Goal: Contribute content: Contribute content

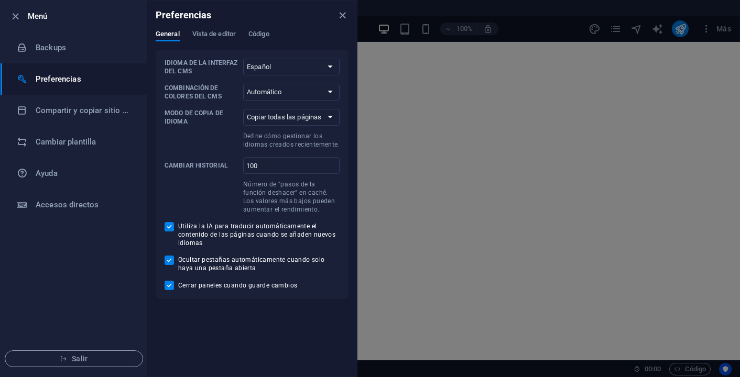
select select "es"
select select "all"
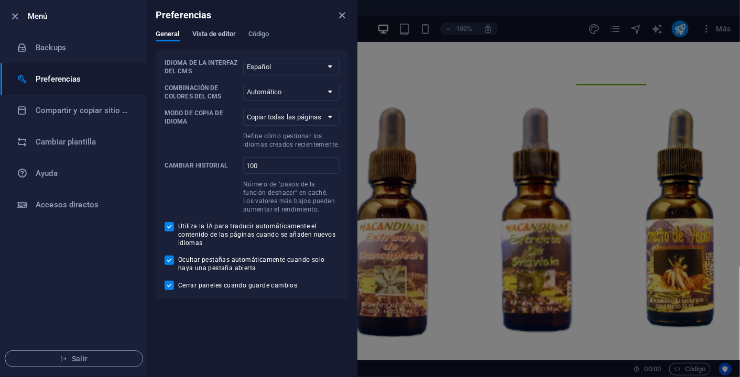
click at [211, 38] on span "Vista de editor" at bounding box center [214, 35] width 44 height 15
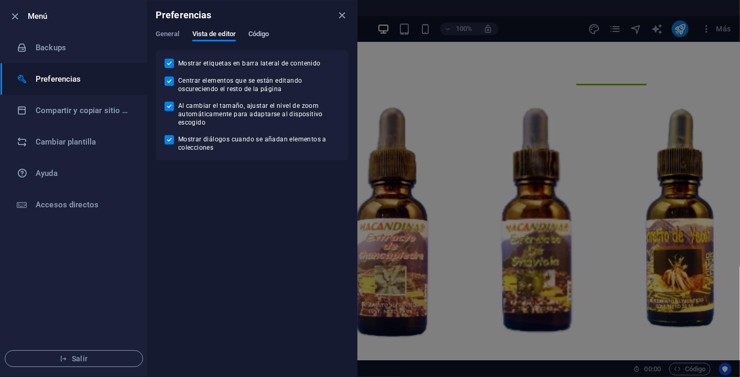
click at [266, 37] on span "Código" at bounding box center [258, 35] width 21 height 15
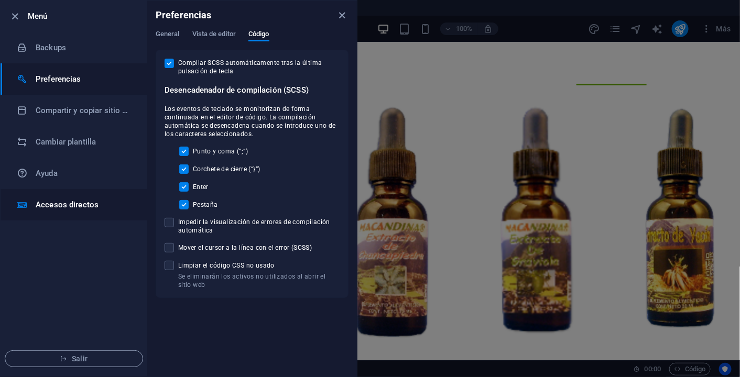
click at [75, 205] on h6 "Accesos directos" at bounding box center [84, 205] width 97 height 13
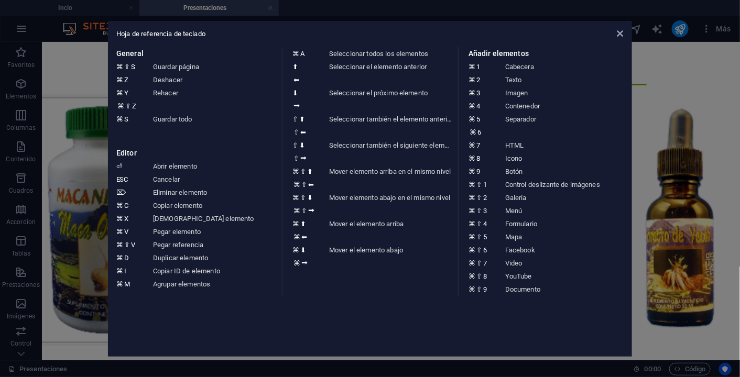
click at [72, 168] on aside "Hoja de referencia de teclado General ⌘ ⇧ S Guardar página ⌘ Z Deshacer ⌘ Y ⌘ ⇧…" at bounding box center [370, 188] width 740 height 377
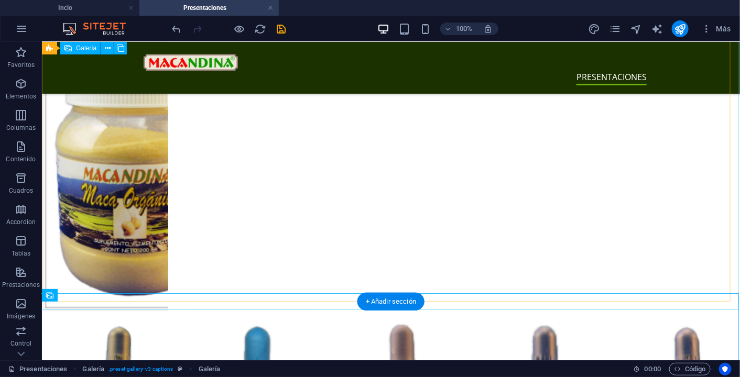
scroll to position [287, 0]
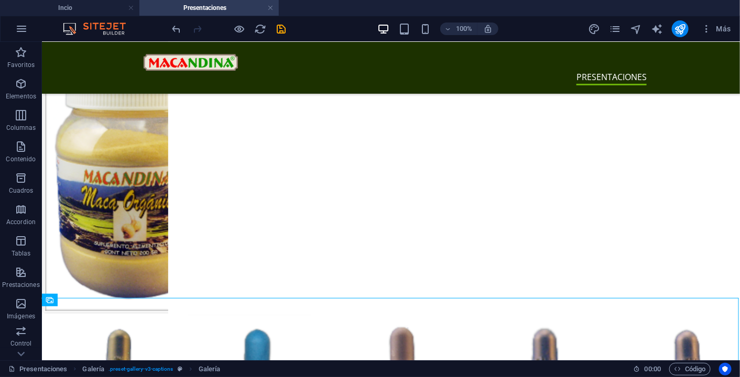
click at [246, 34] on div at bounding box center [228, 28] width 117 height 17
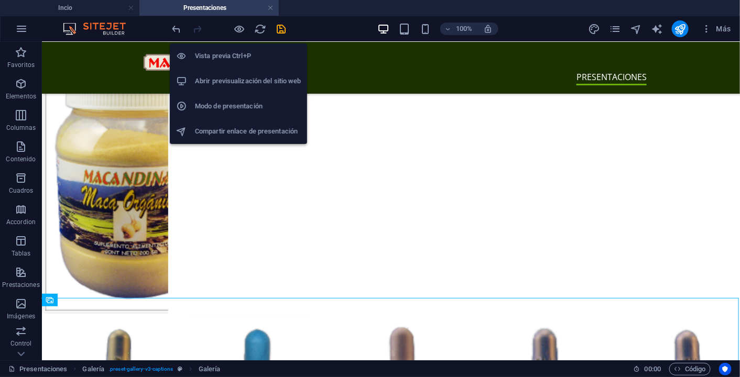
click at [238, 79] on h6 "Abrir previsualización del sitio web" at bounding box center [248, 81] width 106 height 13
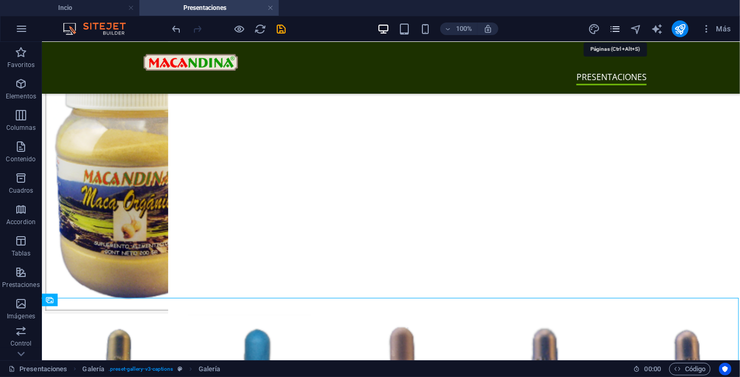
click at [616, 34] on icon "pages" at bounding box center [616, 29] width 12 height 12
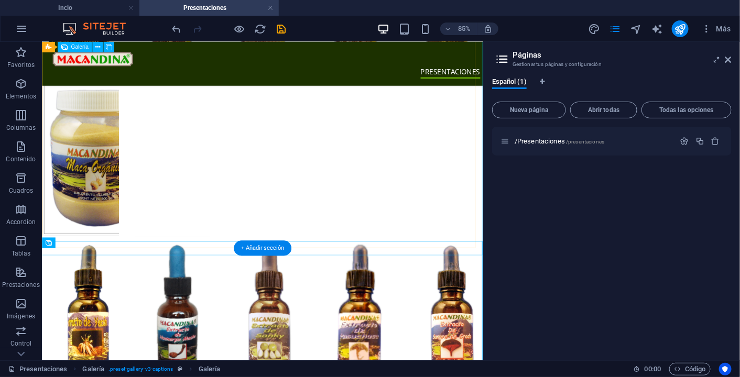
scroll to position [200, 0]
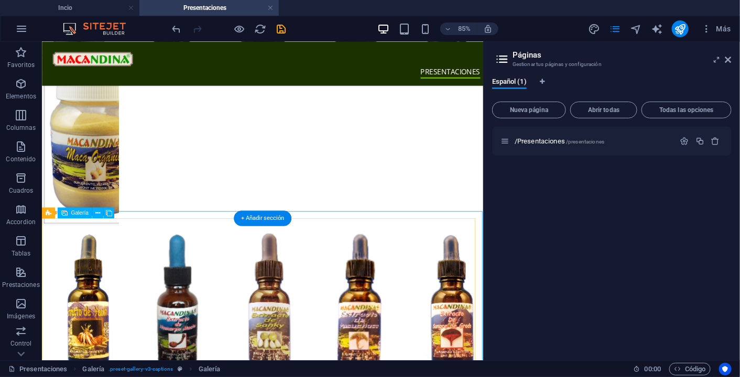
click at [477, 292] on li at bounding box center [515, 349] width 91 height 182
click at [476, 293] on li at bounding box center [515, 349] width 91 height 182
select select "5"
select select "px"
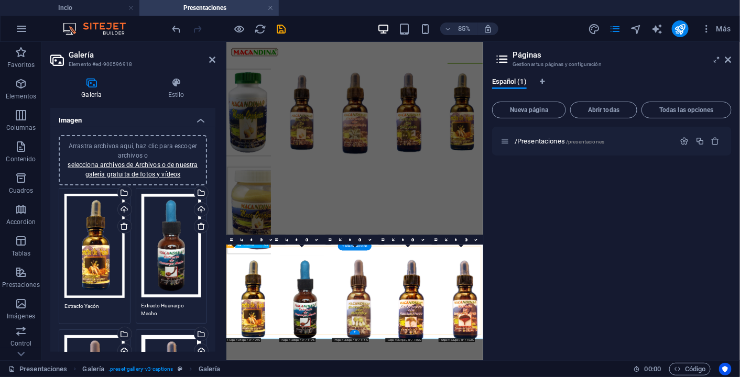
scroll to position [0, 0]
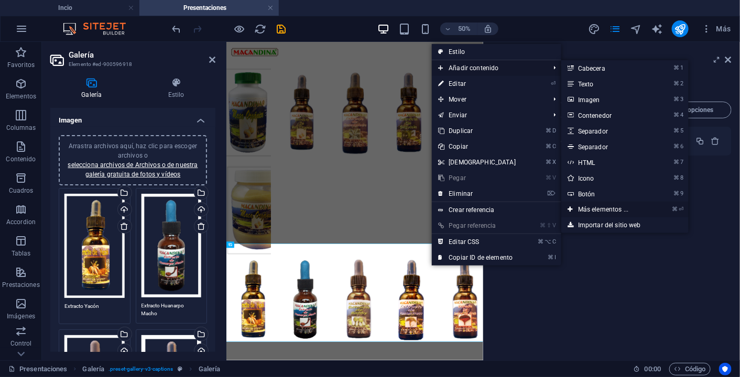
click at [601, 209] on link "⌘ ⏎ Más elementos ..." at bounding box center [605, 210] width 88 height 16
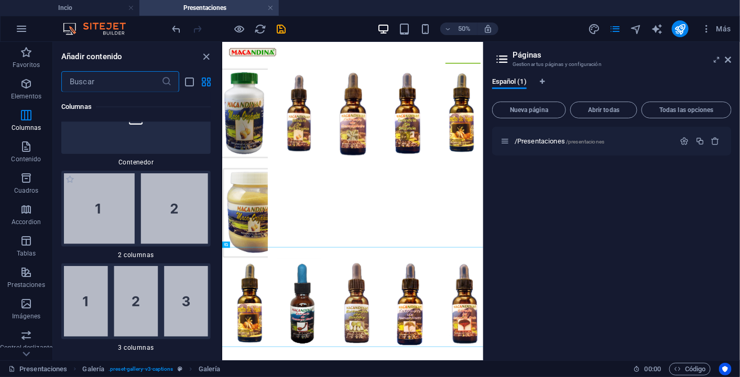
scroll to position [643, 0]
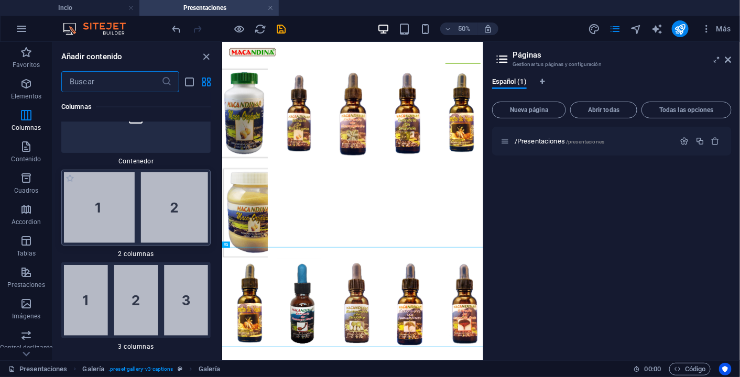
click at [172, 222] on img at bounding box center [136, 207] width 144 height 71
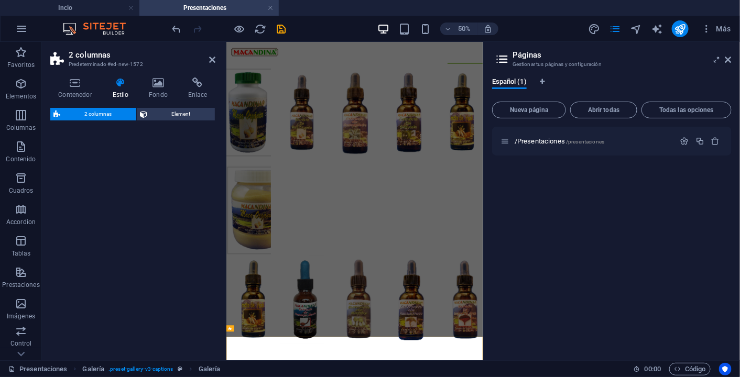
select select "rem"
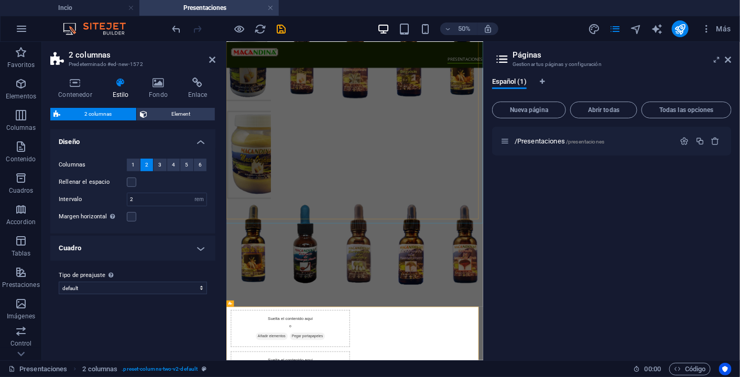
scroll to position [100, 0]
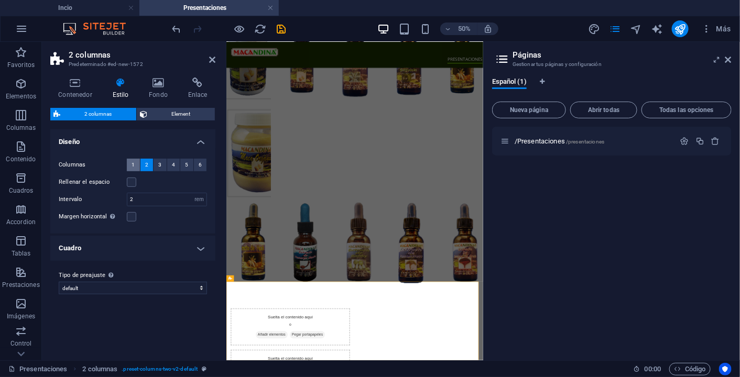
click at [133, 163] on span "1" at bounding box center [133, 165] width 3 height 13
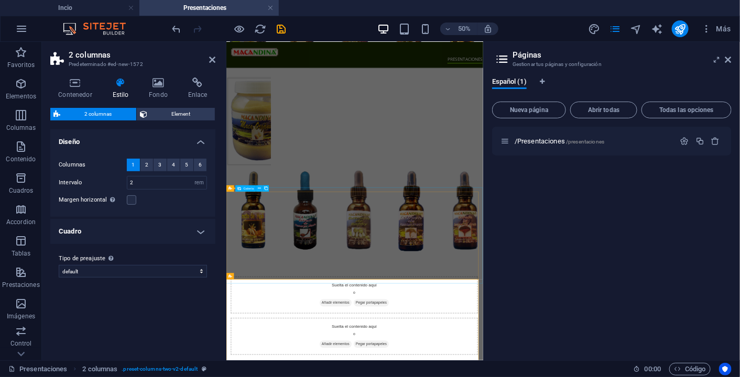
scroll to position [191, 0]
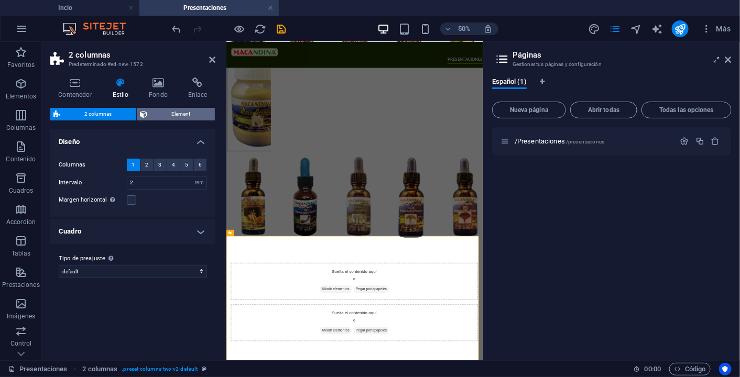
click at [179, 115] on span "Element" at bounding box center [180, 114] width 61 height 13
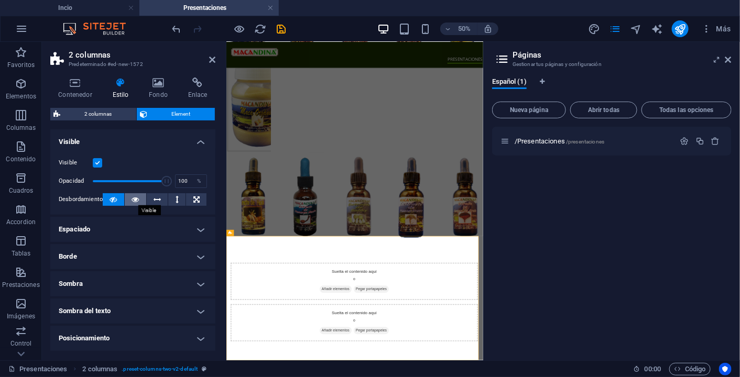
click at [137, 203] on icon at bounding box center [135, 199] width 7 height 13
click at [197, 200] on icon at bounding box center [196, 199] width 6 height 13
click at [360, 271] on li at bounding box center [376, 351] width 89 height 179
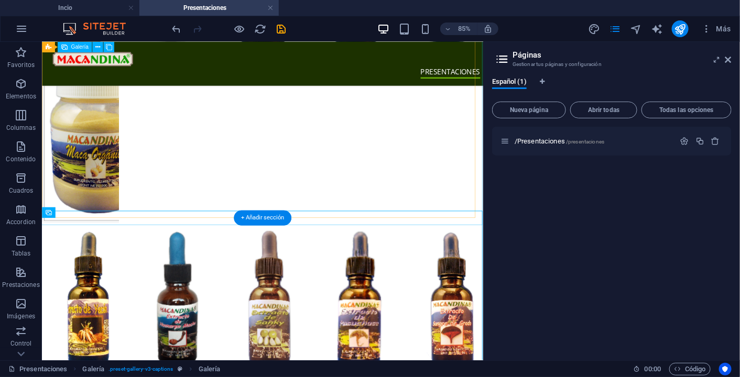
scroll to position [206, 0]
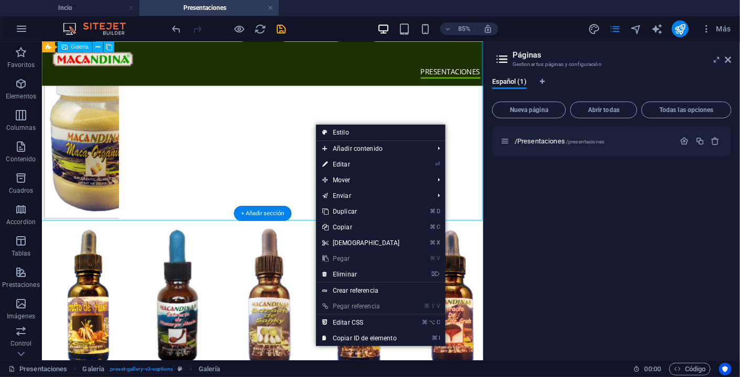
click at [302, 158] on div at bounding box center [301, 62] width 536 height 396
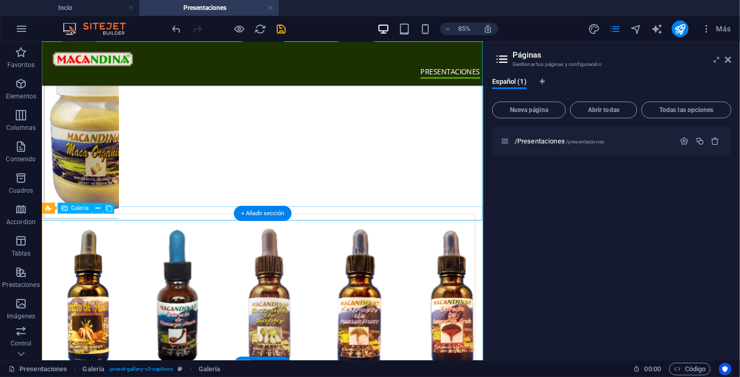
click at [250, 350] on div at bounding box center [301, 343] width 536 height 199
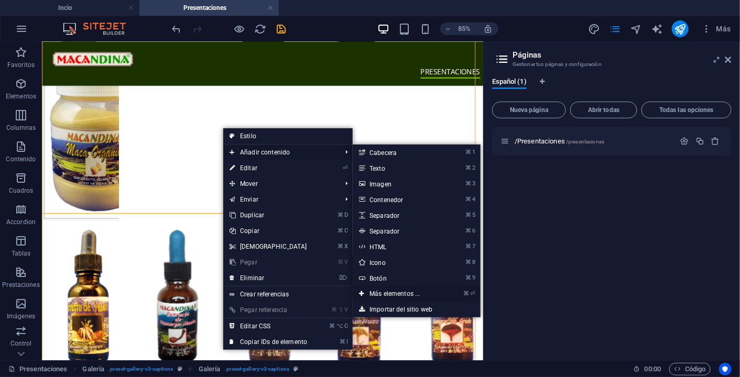
click at [404, 295] on link "⌘ ⏎ Más elementos ..." at bounding box center [397, 294] width 88 height 16
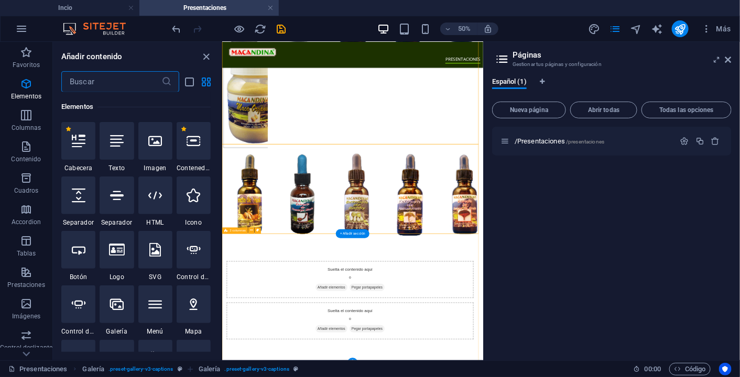
scroll to position [8, 0]
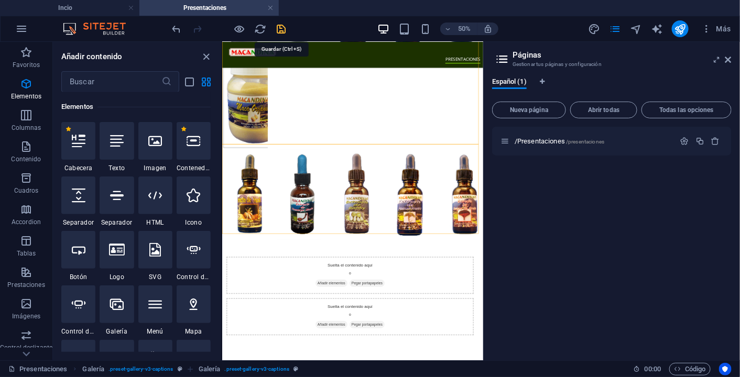
click at [283, 26] on icon "save" at bounding box center [282, 29] width 12 height 12
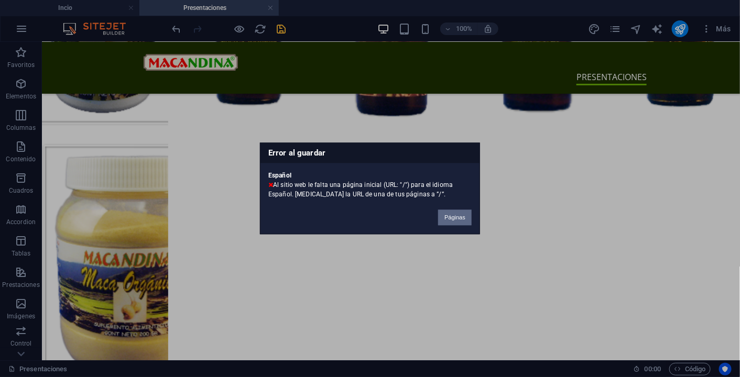
click at [448, 222] on button "Páginas" at bounding box center [455, 218] width 34 height 16
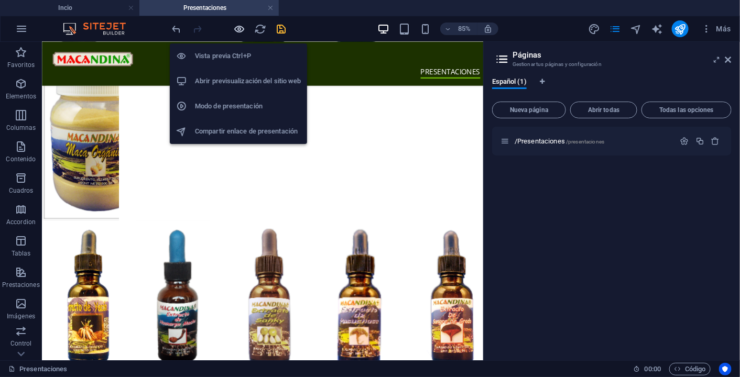
click at [240, 29] on icon "button" at bounding box center [240, 29] width 12 height 12
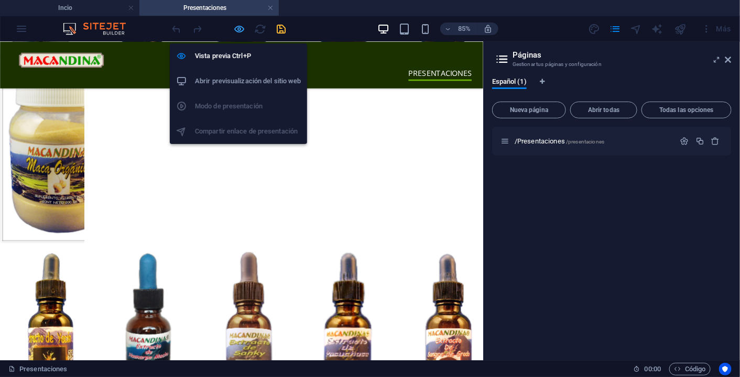
scroll to position [8, 0]
click at [241, 82] on h6 "Abrir previsualización del sitio web" at bounding box center [248, 81] width 106 height 13
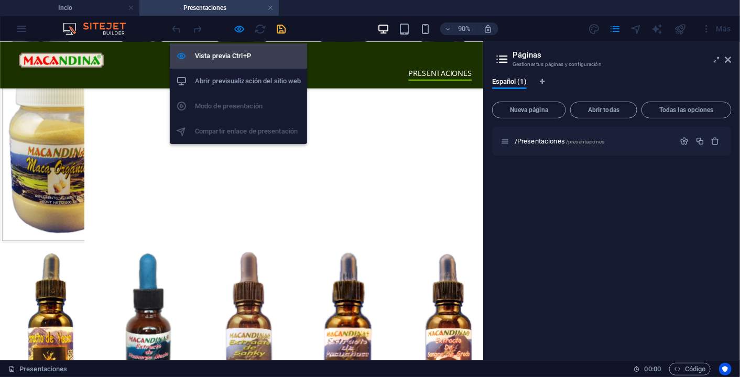
click at [233, 53] on h6 "Vista previa Ctrl+P" at bounding box center [248, 56] width 106 height 13
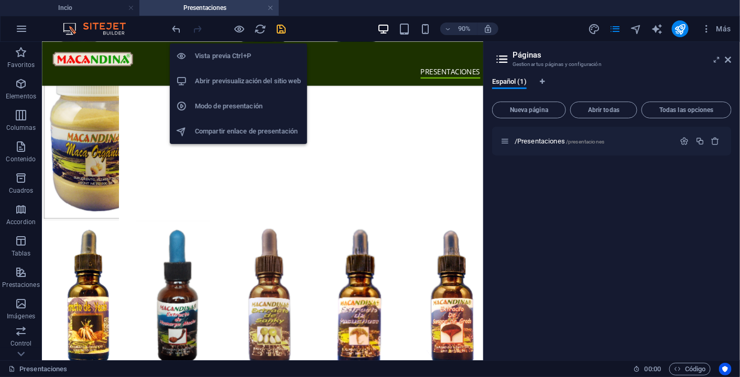
scroll to position [8, 0]
click at [233, 59] on h6 "Vista previa Ctrl+P" at bounding box center [248, 56] width 106 height 13
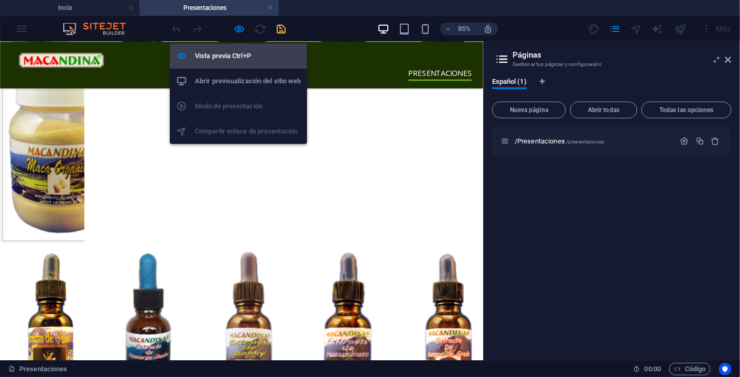
scroll to position [8, 0]
click at [233, 59] on h6 "Vista previa Ctrl+P" at bounding box center [248, 56] width 106 height 13
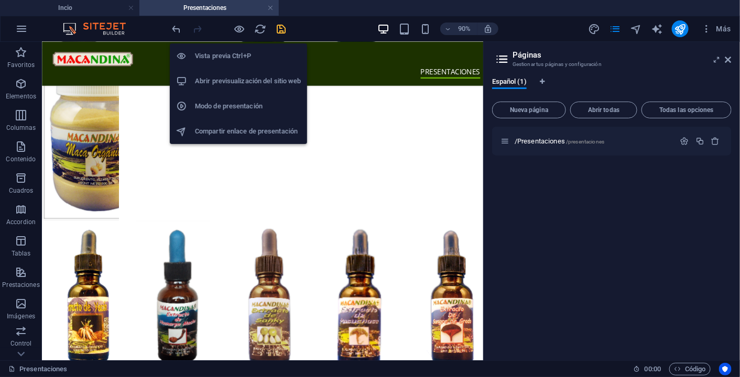
scroll to position [8, 0]
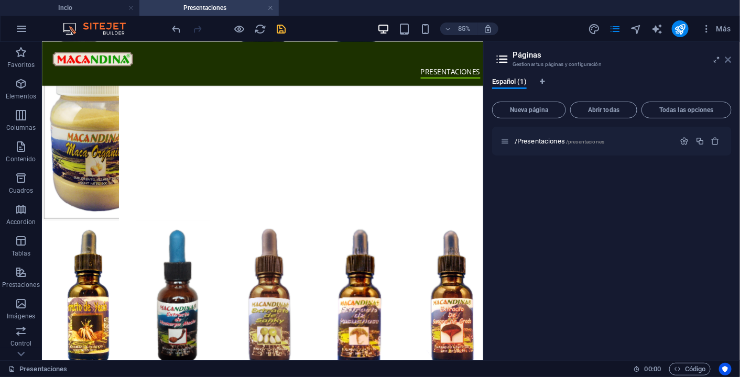
drag, startPoint x: 729, startPoint y: 59, endPoint x: 687, endPoint y: 16, distance: 59.7
click at [729, 59] on icon at bounding box center [728, 60] width 6 height 8
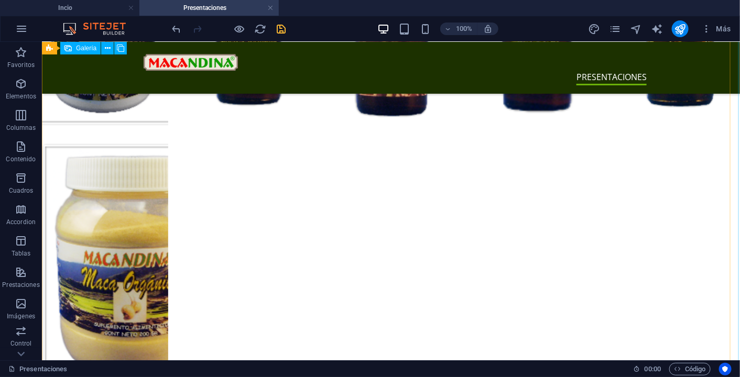
scroll to position [0, 0]
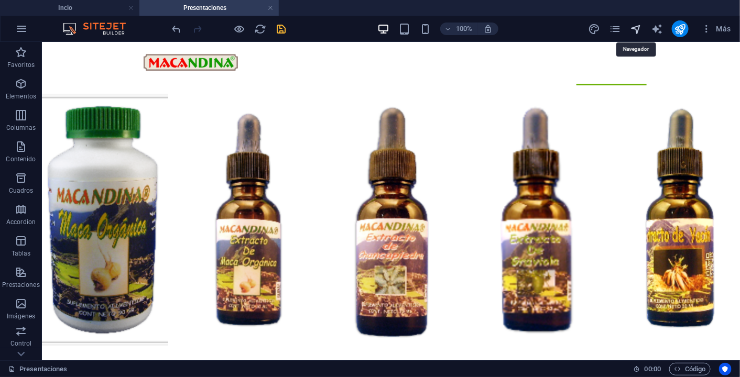
click at [639, 33] on icon "navigator" at bounding box center [637, 29] width 12 height 12
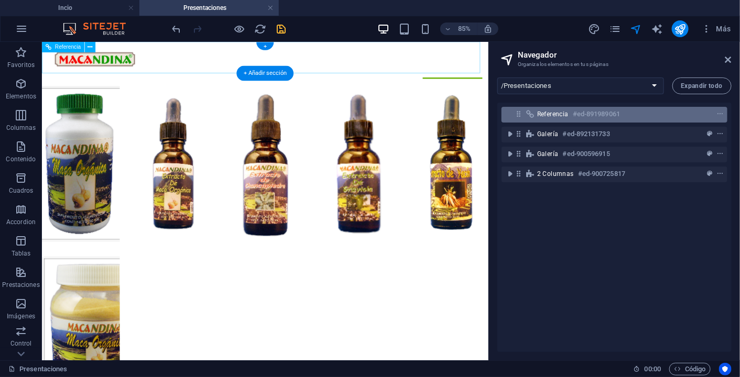
click at [562, 112] on span "Referencia" at bounding box center [552, 114] width 31 height 8
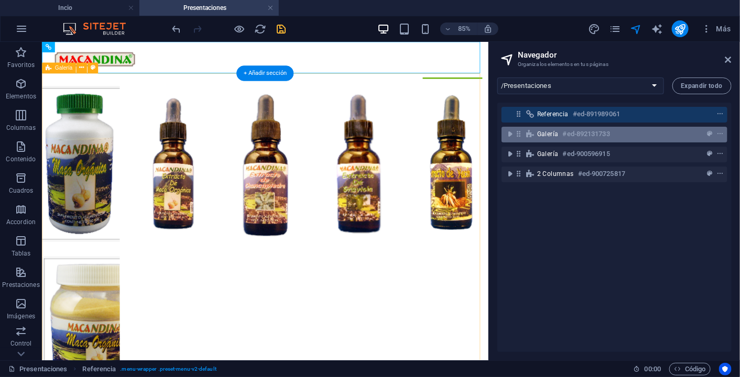
click at [553, 134] on span "Galería" at bounding box center [547, 134] width 21 height 8
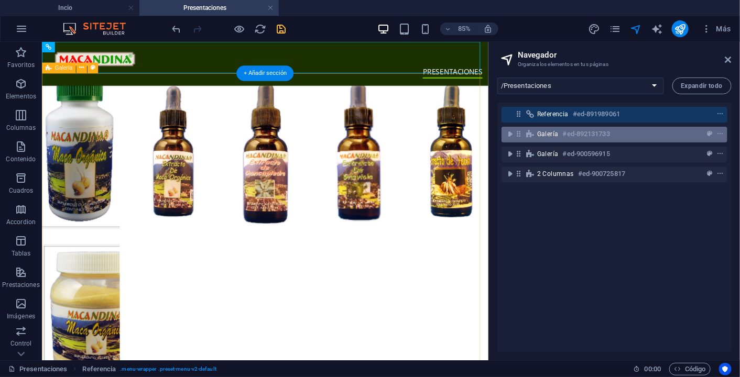
scroll to position [38, 0]
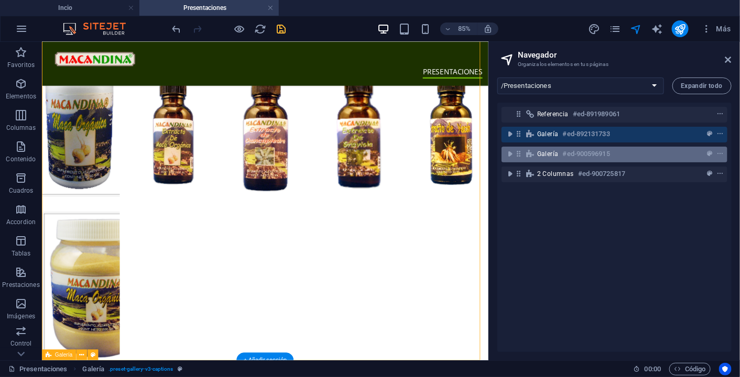
click at [547, 153] on span "Galería" at bounding box center [547, 154] width 21 height 8
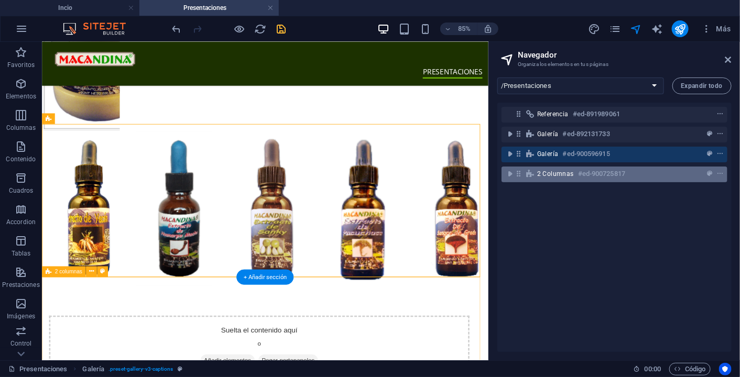
click at [565, 174] on span "2 columnas" at bounding box center [555, 174] width 37 height 8
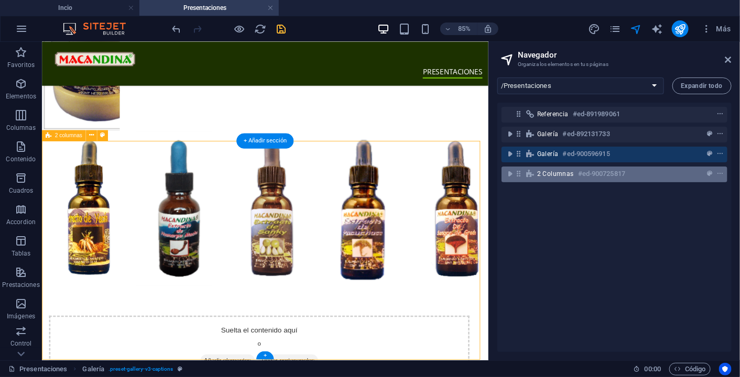
scroll to position [477, 0]
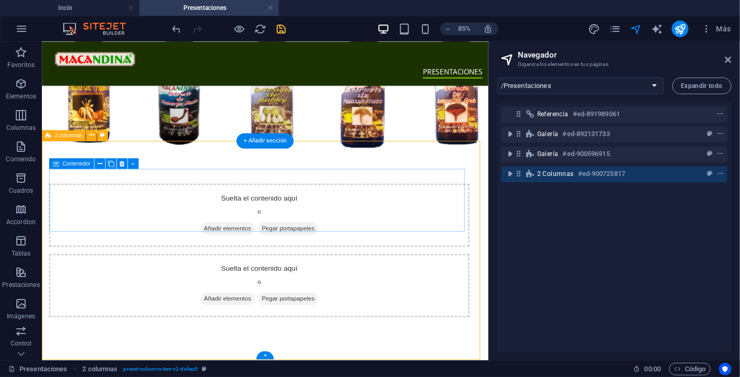
click at [104, 229] on div "Suelta el contenido aquí o Añadir elementos Pegar portapapeles" at bounding box center [297, 246] width 495 height 74
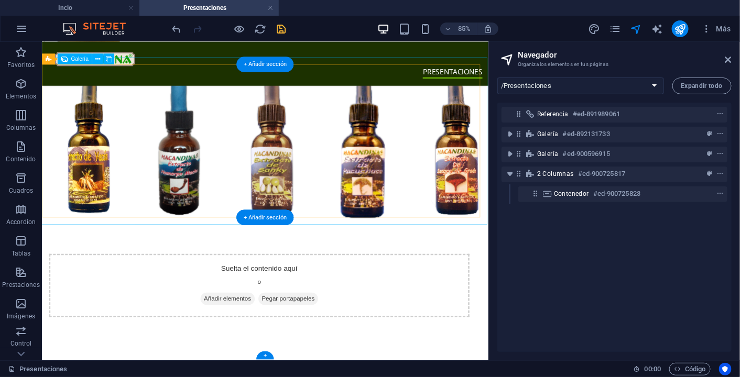
scroll to position [0, 0]
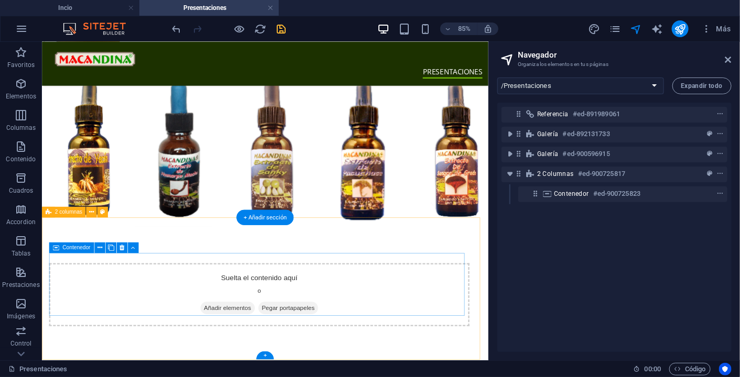
click at [93, 353] on div "Suelta el contenido aquí o Añadir elementos Pegar portapapeles" at bounding box center [297, 339] width 495 height 74
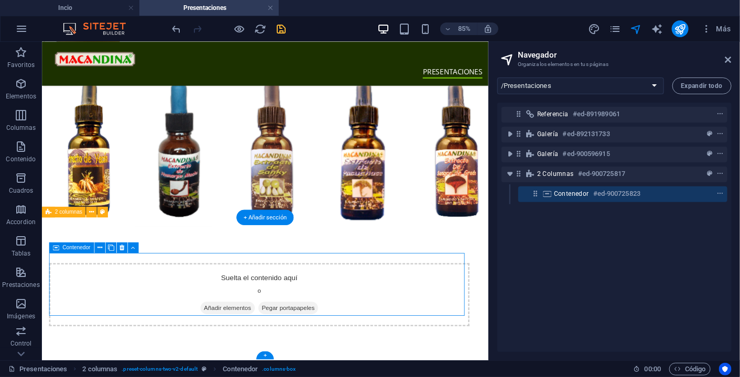
scroll to position [370, 0]
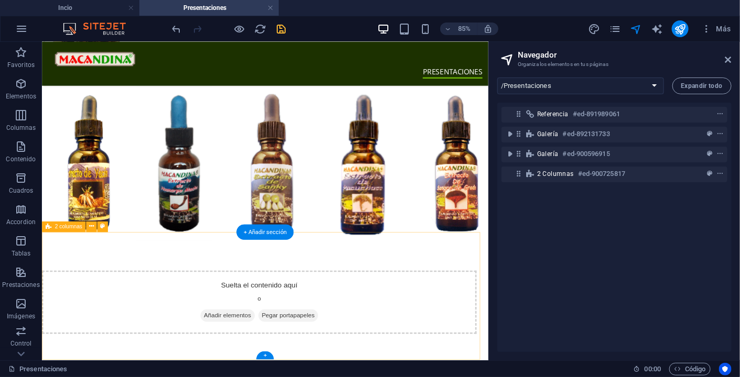
click at [95, 355] on div "Suelta el contenido aquí o Añadir elementos Pegar portapapeles" at bounding box center [297, 348] width 512 height 74
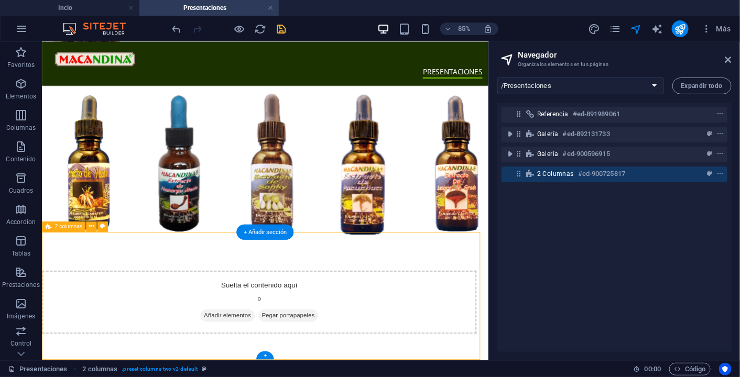
click at [142, 324] on div "Suelta el contenido aquí o Añadir elementos Pegar portapapeles" at bounding box center [297, 348] width 512 height 74
click at [656, 28] on icon "text_generator" at bounding box center [657, 29] width 12 height 12
select select "English"
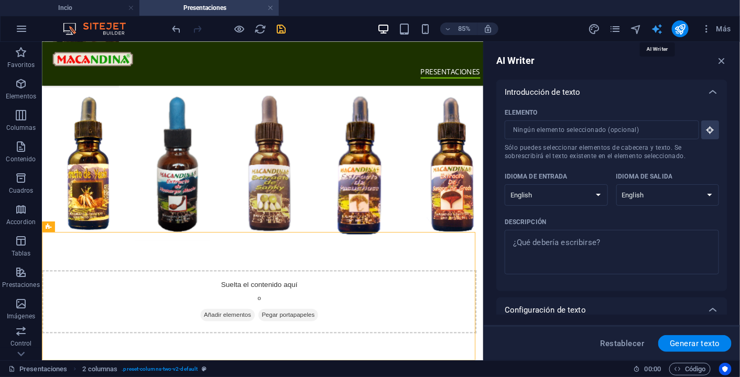
scroll to position [0, 0]
click at [590, 193] on select "Albanian Arabic Armenian Awadhi Azerbaijani Bashkir Basque Belarusian Bengali B…" at bounding box center [556, 194] width 103 height 21
select select "Spanish"
click at [505, 184] on select "Albanian Arabic Armenian Awadhi Azerbaijani Bashkir Basque Belarusian Bengali B…" at bounding box center [556, 194] width 103 height 21
click at [649, 192] on select "Albanian Arabic Armenian Awadhi Azerbaijani Bashkir Basque Belarusian Bengali B…" at bounding box center [667, 194] width 103 height 21
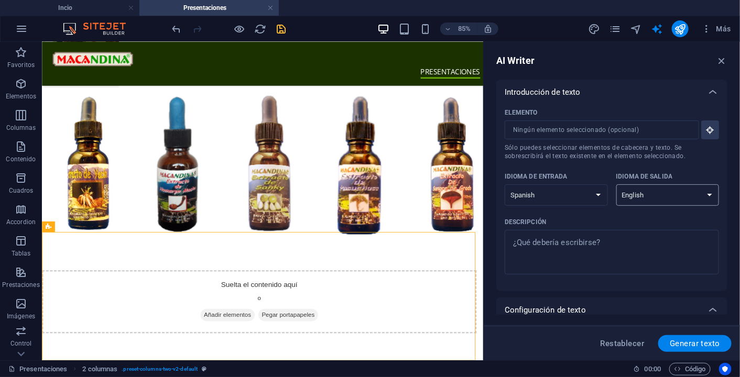
select select "Spanish"
click at [616, 184] on select "Albanian Arabic Armenian Awadhi Azerbaijani Bashkir Basque Belarusian Bengali B…" at bounding box center [667, 194] width 103 height 21
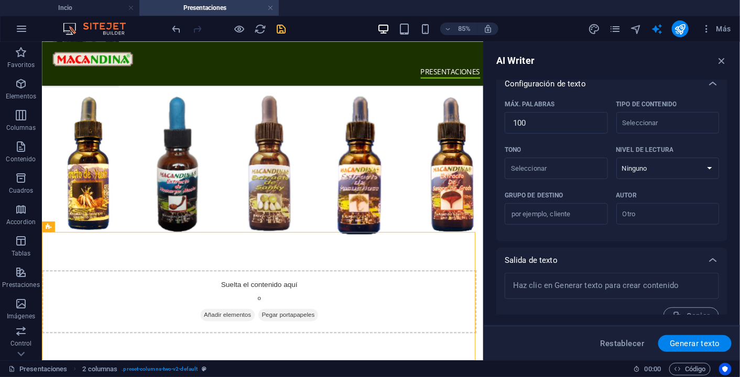
scroll to position [228, 0]
click at [644, 131] on div "​" at bounding box center [667, 121] width 103 height 21
click at [644, 129] on input "Tipo de contenido ​" at bounding box center [660, 121] width 80 height 15
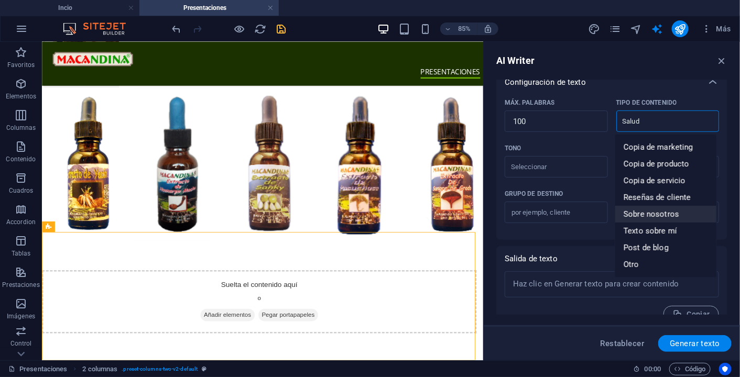
click at [662, 216] on span "Sobre nosotros" at bounding box center [652, 214] width 56 height 10
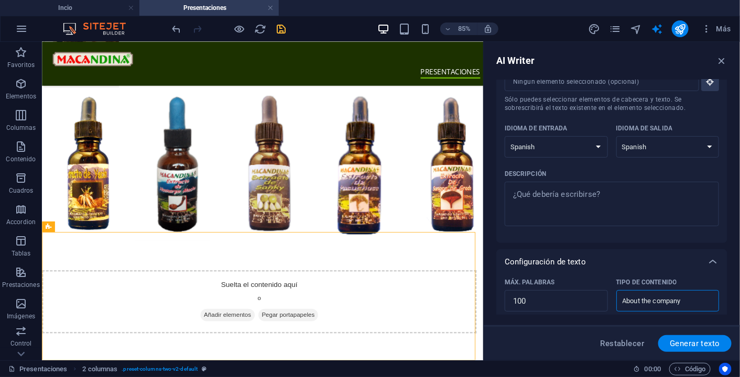
scroll to position [32, 0]
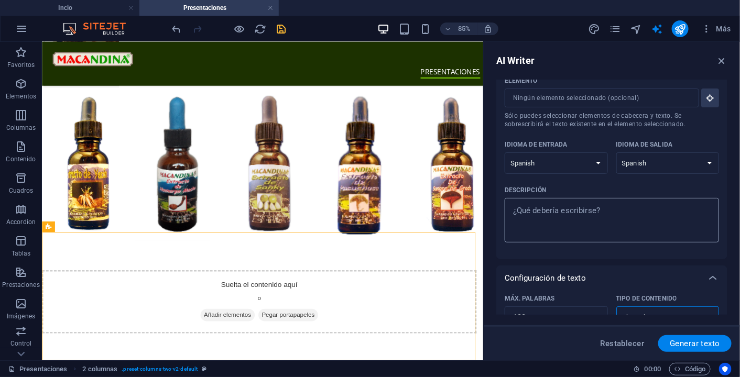
type input "About the company"
click at [666, 216] on textarea "Descripción x ​" at bounding box center [612, 220] width 204 height 34
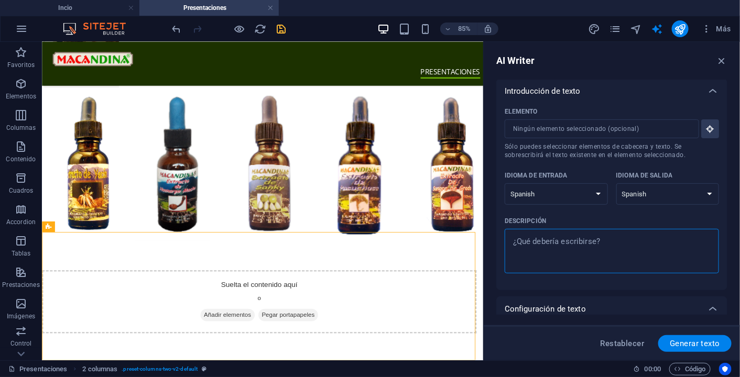
scroll to position [0, 0]
type textarea "x"
click at [706, 125] on button "Elemento ​ Sólo puedes seleccionar elementos de cabecera y texto. Se sobrescrib…" at bounding box center [710, 130] width 18 height 19
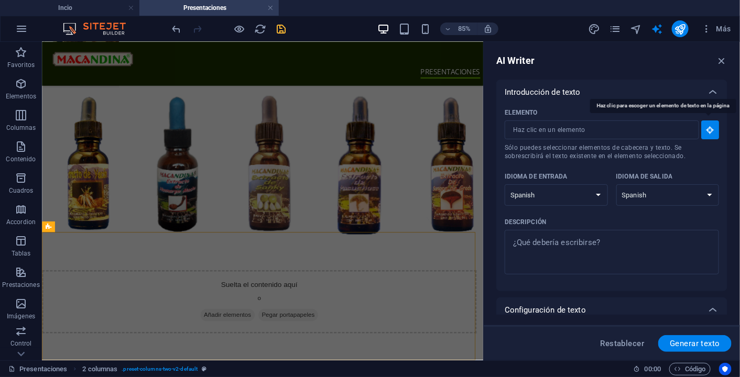
click at [706, 125] on icon "button" at bounding box center [709, 129] width 9 height 9
click at [602, 103] on div "Introducción de texto" at bounding box center [611, 92] width 231 height 25
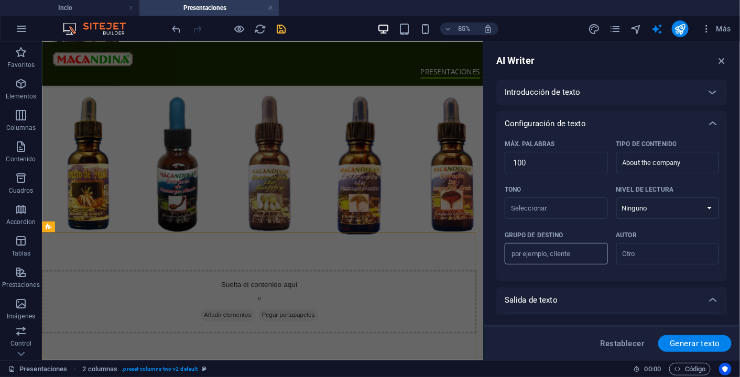
click at [599, 257] on input "Grupo de destino ​" at bounding box center [556, 254] width 103 height 17
type input "cliente"
click at [637, 258] on input "Autor ​" at bounding box center [660, 253] width 80 height 15
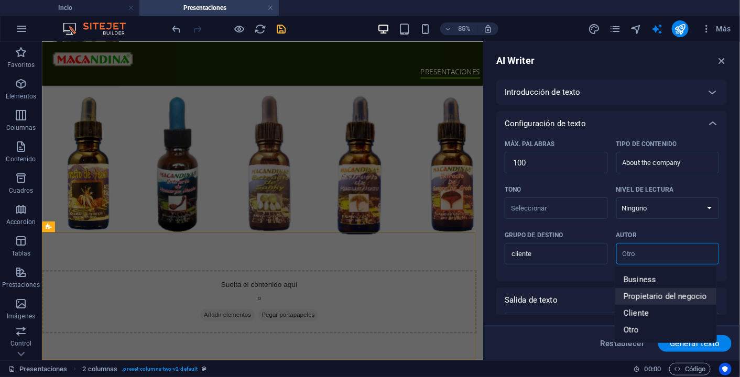
click at [642, 291] on span "Propietario del negocio" at bounding box center [665, 296] width 83 height 10
type input "Business owner"
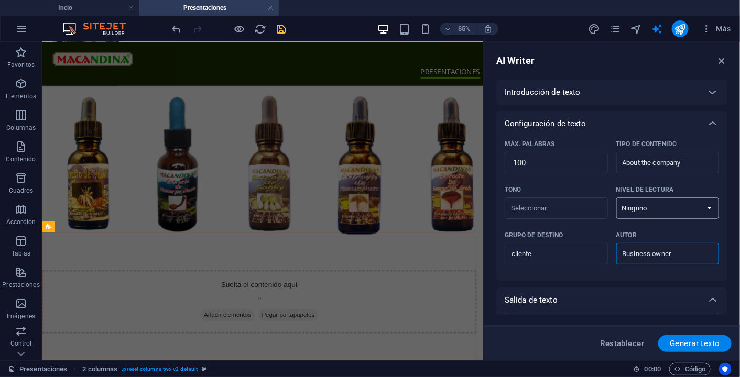
click at [658, 211] on select "Ninguno Académico Adulto Adolescente Infantil" at bounding box center [667, 208] width 103 height 21
select select "Academic"
click at [616, 198] on select "Ninguno Académico Adulto Adolescente Infantil" at bounding box center [667, 208] width 103 height 21
click at [566, 212] on input "Tono ​" at bounding box center [548, 208] width 80 height 15
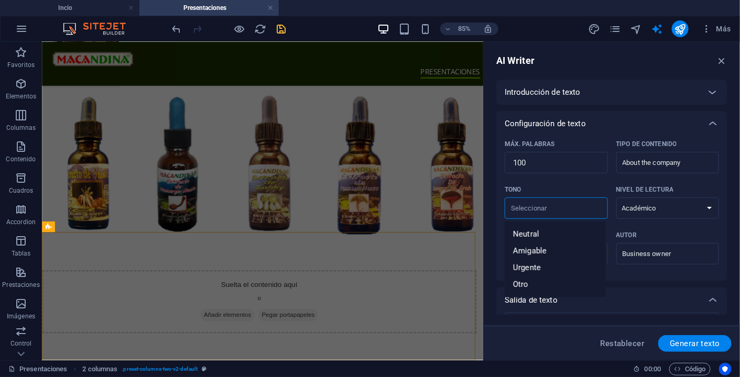
click at [566, 212] on input "Tono ​" at bounding box center [548, 208] width 80 height 15
click at [690, 343] on span "Generar texto" at bounding box center [695, 344] width 50 height 8
type textarea "x"
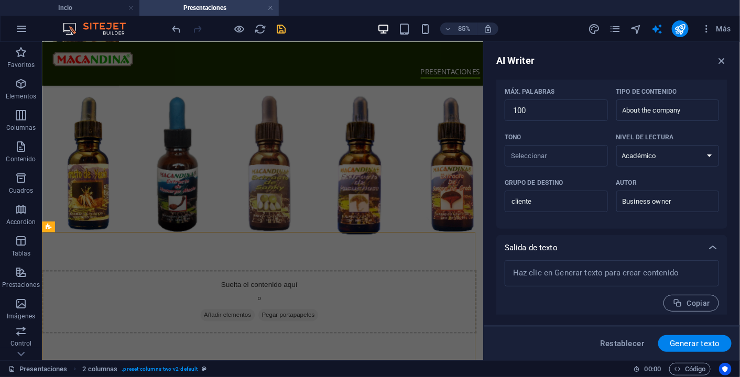
scroll to position [57, 0]
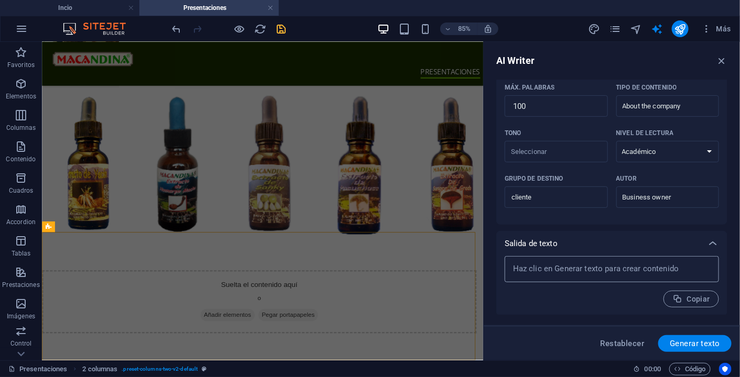
click at [640, 268] on textarea at bounding box center [612, 270] width 204 height 16
type textarea "x"
click at [701, 345] on span "Generar texto" at bounding box center [695, 344] width 50 height 8
type textarea "x"
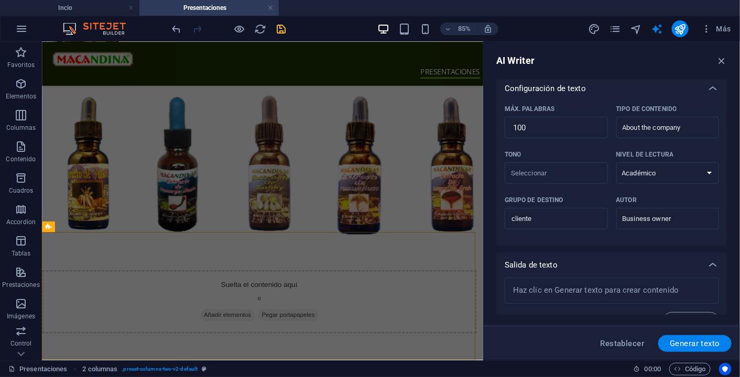
scroll to position [0, 0]
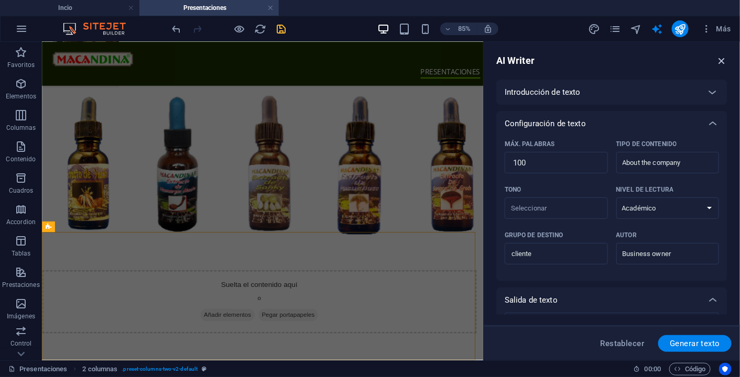
click at [722, 58] on icon "button" at bounding box center [722, 61] width 12 height 12
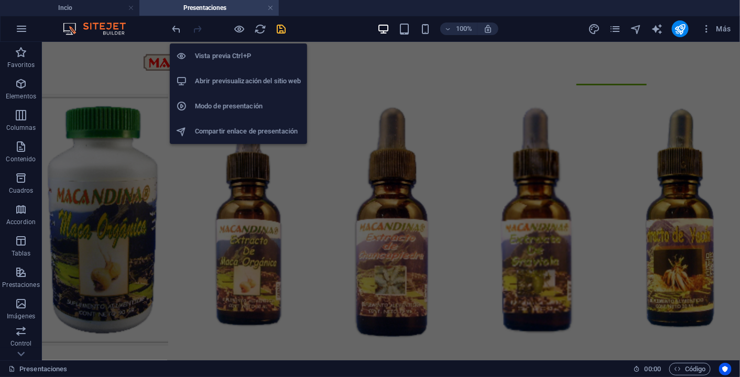
click at [236, 56] on h6 "Vista previa Ctrl+P" at bounding box center [248, 56] width 106 height 13
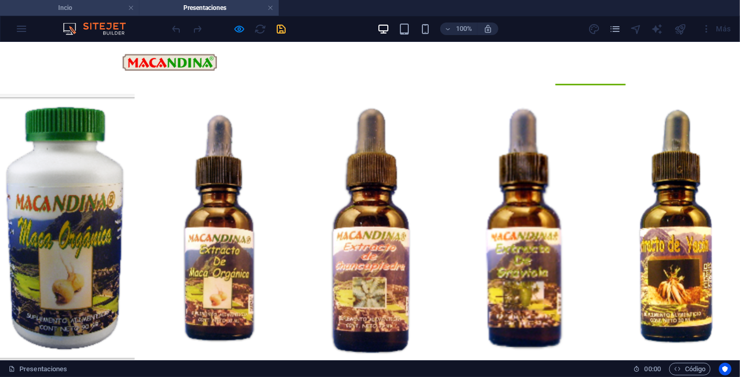
click at [122, 9] on h4 "Incio" at bounding box center [69, 8] width 139 height 12
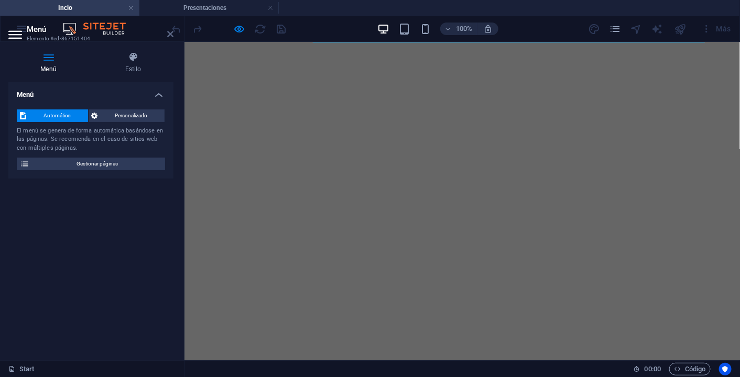
click at [167, 34] on icon at bounding box center [170, 34] width 6 height 8
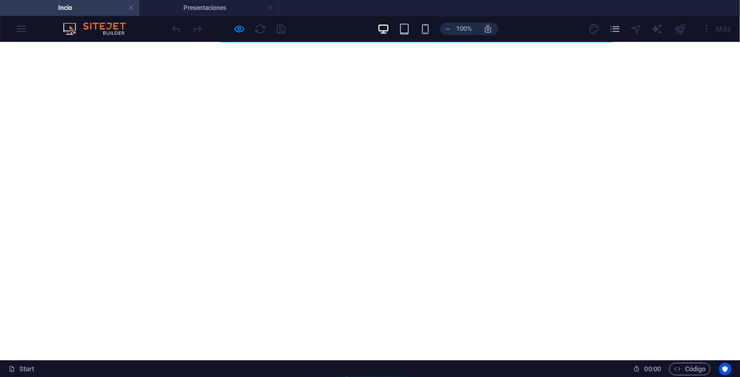
click at [666, 29] on figure at bounding box center [370, 29] width 732 height 0
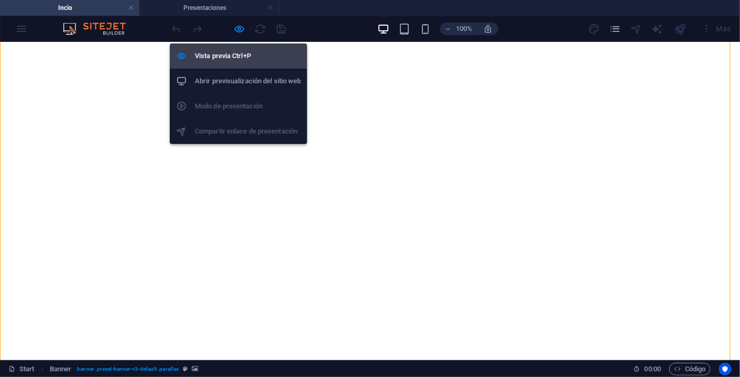
click at [237, 53] on h6 "Vista previa Ctrl+P" at bounding box center [248, 56] width 106 height 13
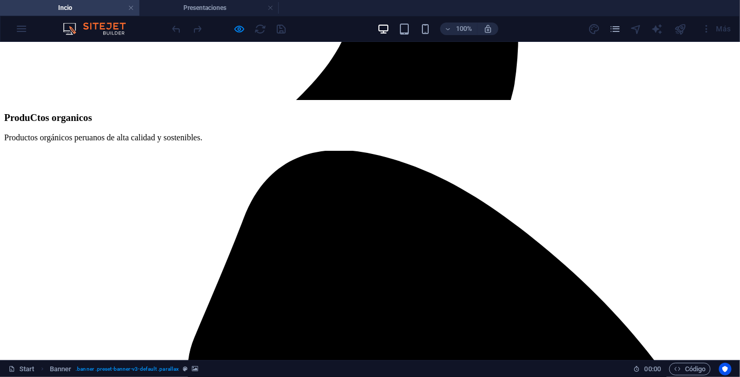
scroll to position [1390, 0]
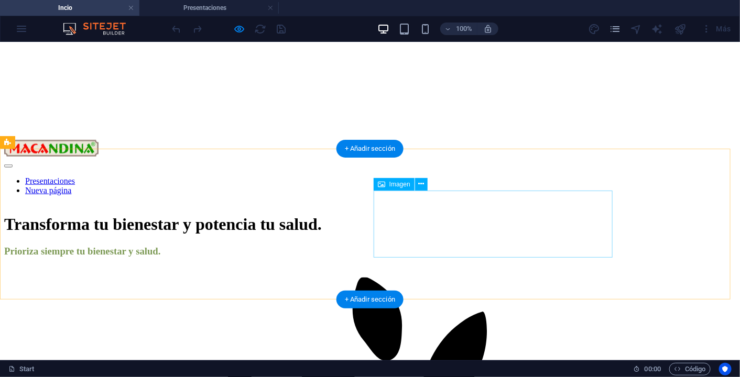
scroll to position [0, 0]
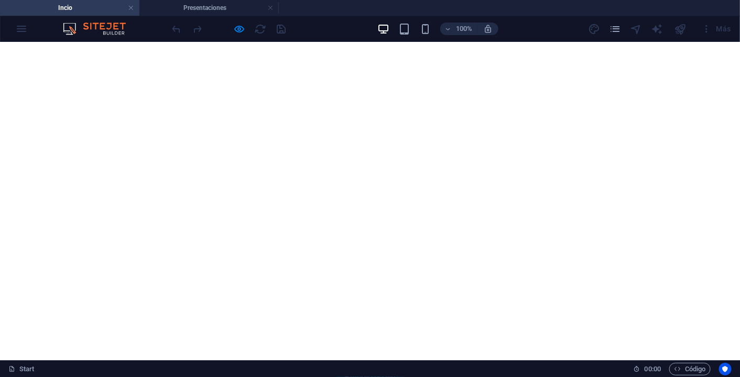
click at [70, 29] on figure at bounding box center [370, 29] width 732 height 0
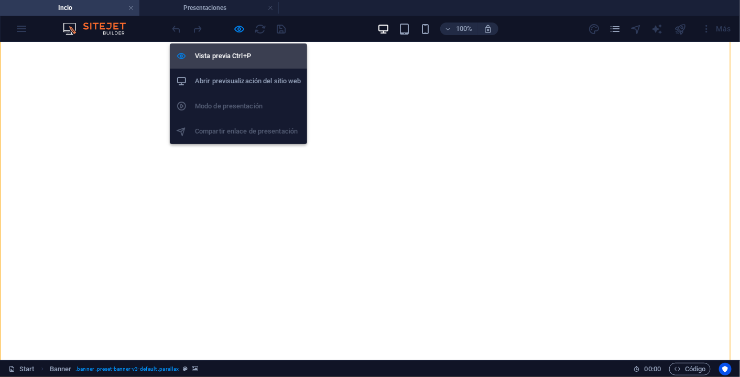
click at [237, 55] on h6 "Vista previa Ctrl+P" at bounding box center [248, 56] width 106 height 13
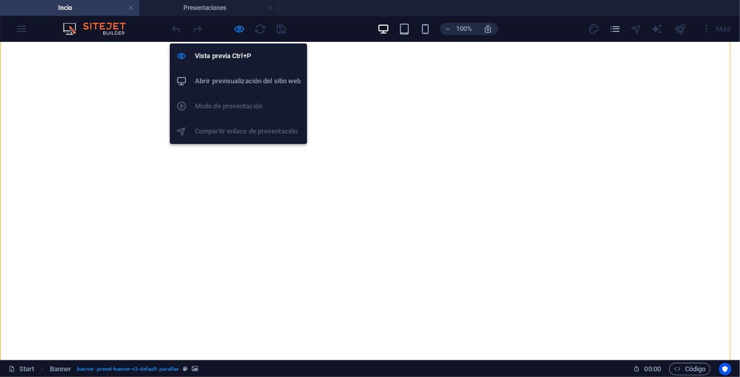
click at [240, 82] on h6 "Abrir previsualización del sitio web" at bounding box center [248, 81] width 106 height 13
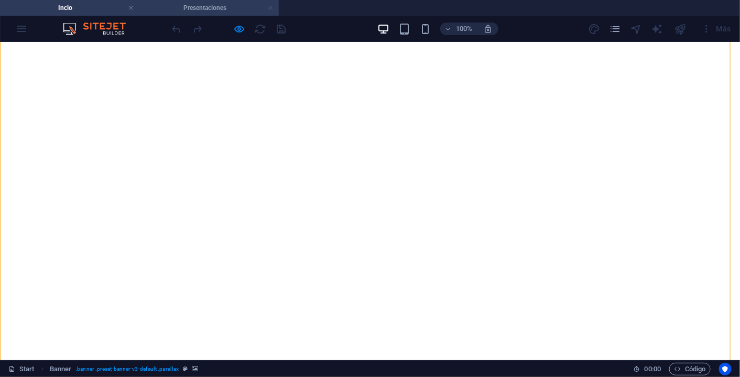
click at [271, 7] on link at bounding box center [270, 8] width 6 height 10
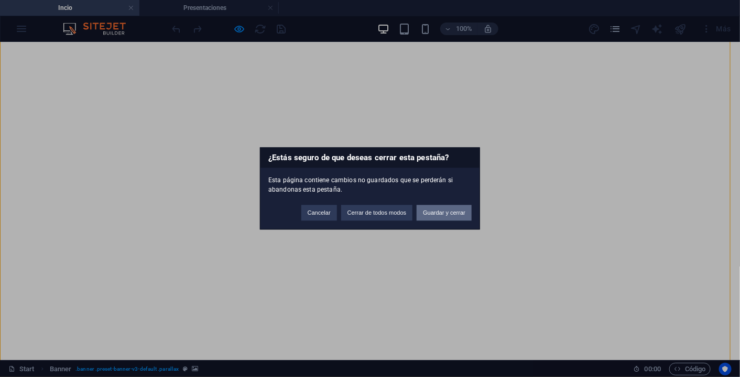
click at [430, 214] on button "Guardar y cerrar" at bounding box center [444, 213] width 55 height 16
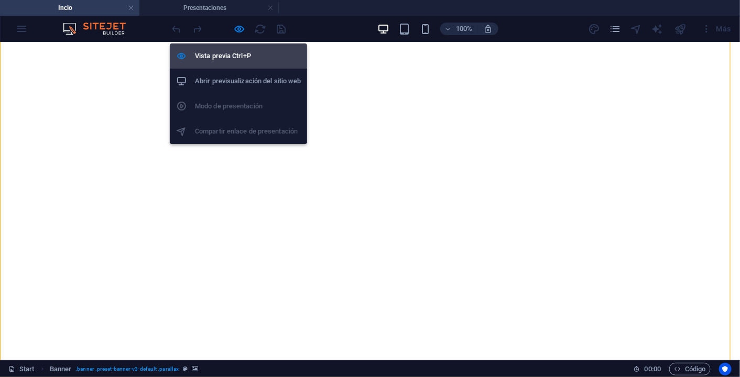
click at [241, 53] on h6 "Vista previa Ctrl+P" at bounding box center [248, 56] width 106 height 13
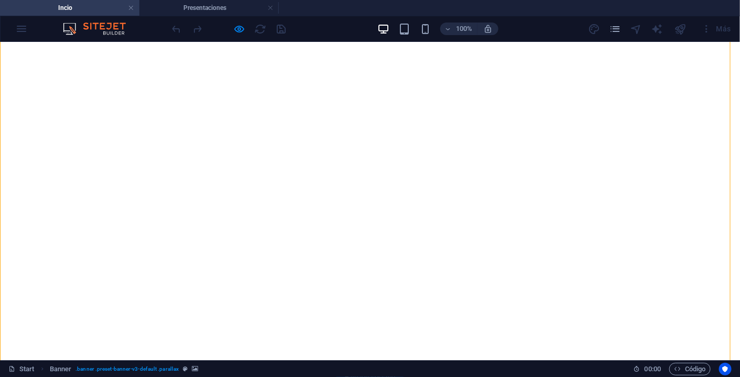
click at [103, 29] on figure at bounding box center [370, 29] width 732 height 0
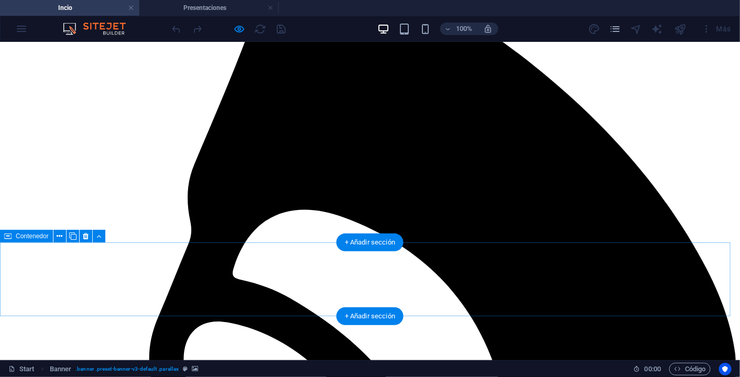
scroll to position [1439, 0]
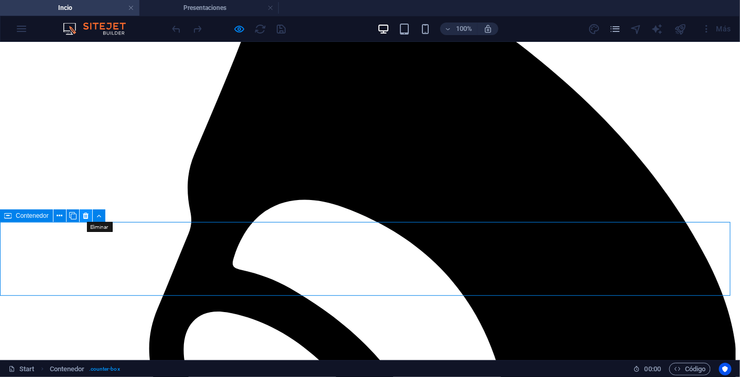
click at [88, 216] on icon at bounding box center [86, 216] width 6 height 11
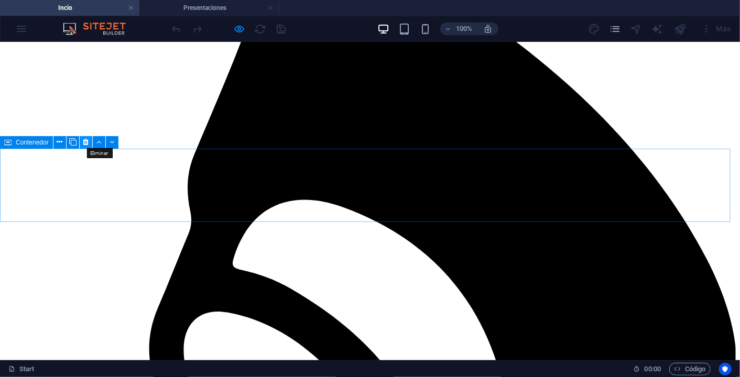
click at [86, 142] on icon at bounding box center [86, 142] width 6 height 11
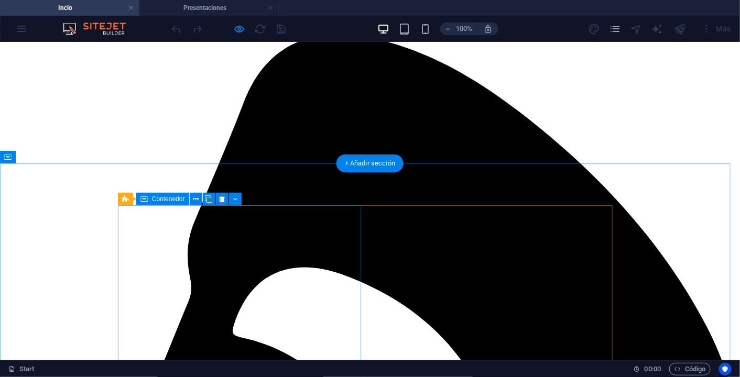
scroll to position [1261, 0]
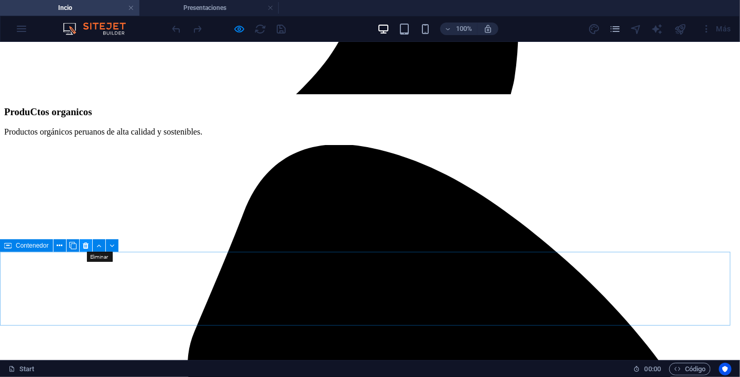
click at [86, 246] on icon at bounding box center [86, 246] width 6 height 11
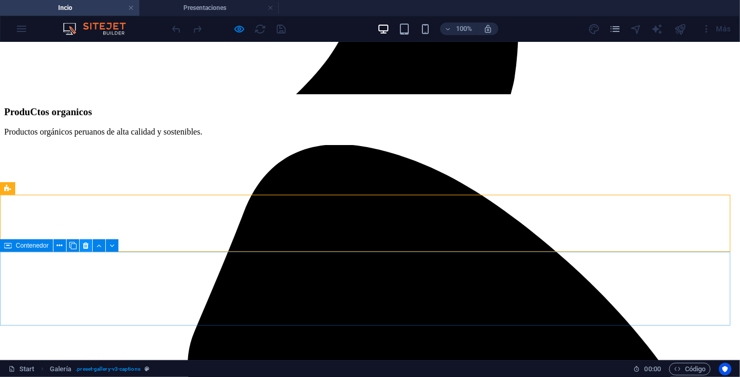
click at [84, 246] on icon at bounding box center [86, 246] width 6 height 11
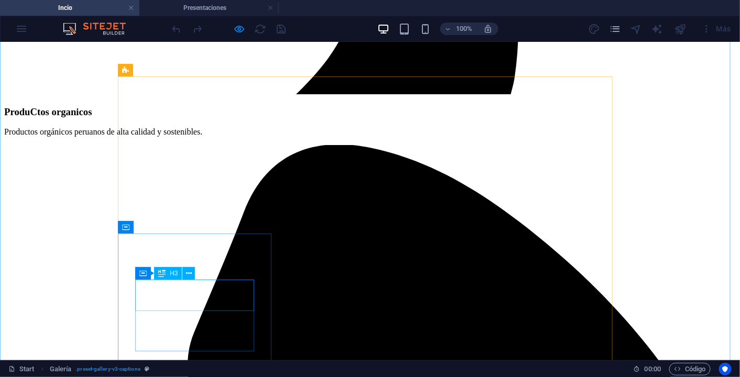
scroll to position [654, 0]
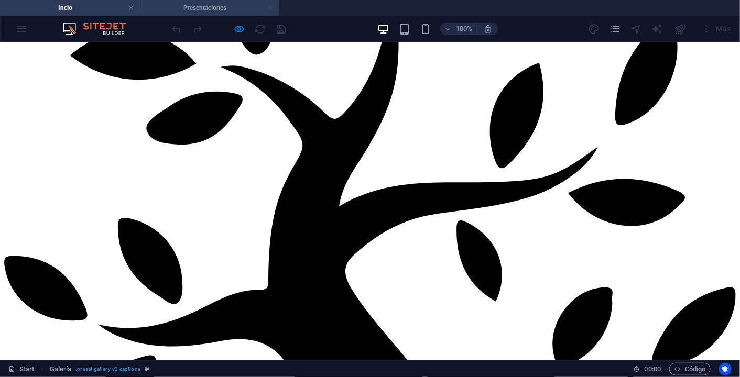
click at [273, 8] on link at bounding box center [270, 8] width 6 height 10
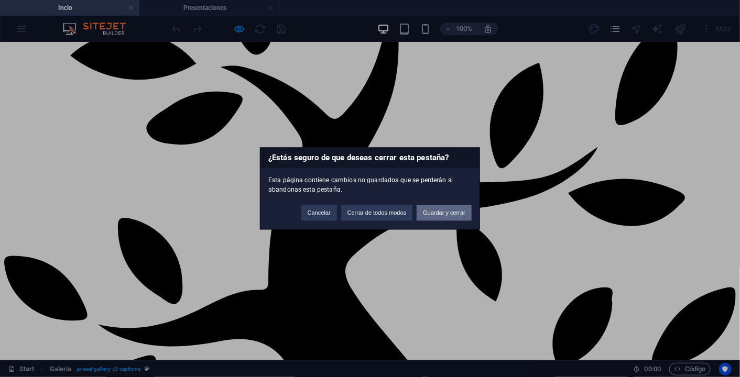
click at [447, 212] on button "Guardar y cerrar" at bounding box center [444, 213] width 55 height 16
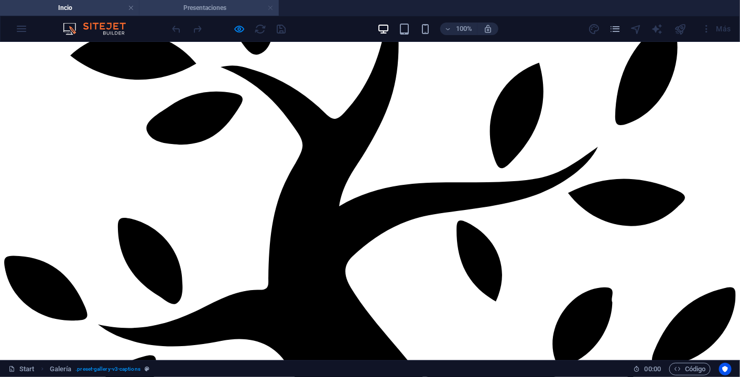
click at [274, 5] on link at bounding box center [270, 8] width 6 height 10
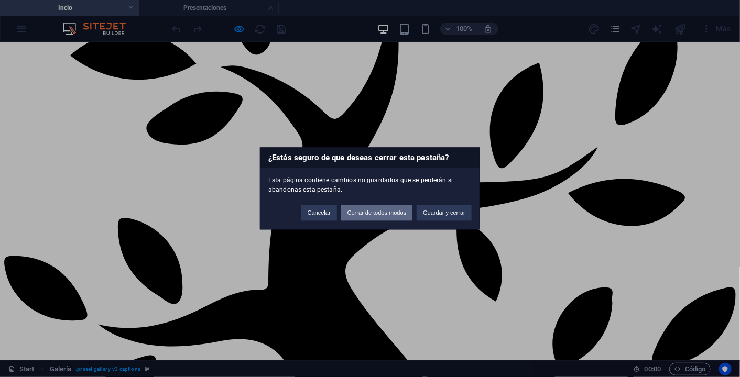
click at [388, 216] on button "Cerrar de todos modos" at bounding box center [377, 213] width 72 height 16
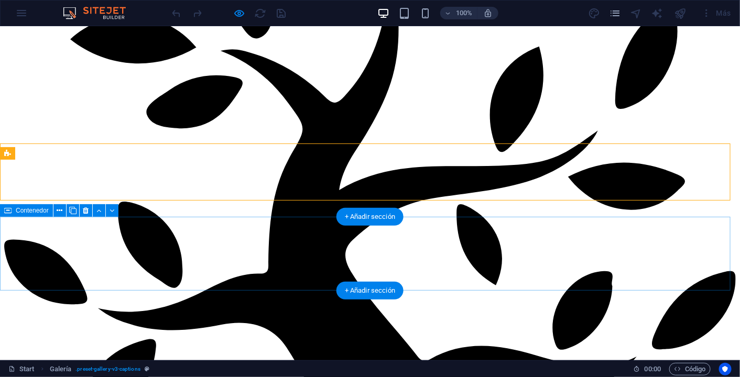
scroll to position [0, 0]
